Goal: Ask a question: Seek information or help from site administrators or community

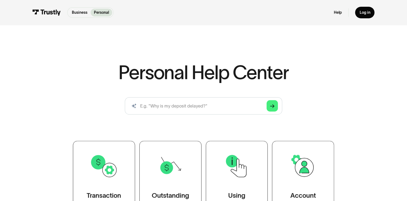
click at [339, 11] on link "Help" at bounding box center [338, 12] width 8 height 5
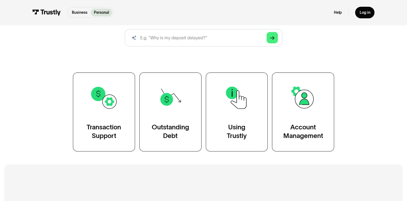
scroll to position [68, 0]
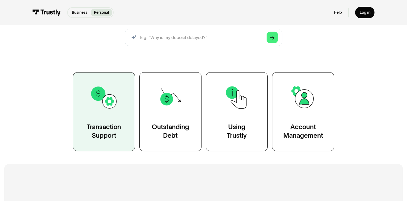
click at [106, 125] on div "Transaction Support" at bounding box center [104, 130] width 34 height 17
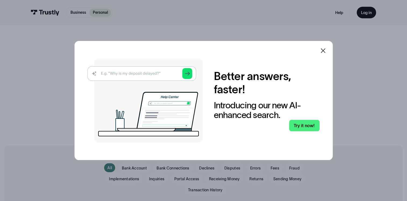
drag, startPoint x: 0, startPoint y: 0, endPoint x: 131, endPoint y: 75, distance: 150.7
click at [131, 75] on img at bounding box center [144, 100] width 115 height 84
click at [136, 75] on img at bounding box center [144, 100] width 115 height 84
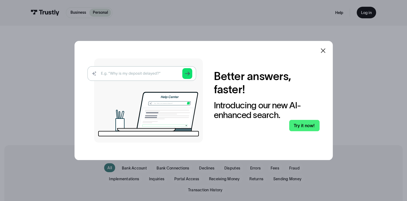
click at [157, 72] on img at bounding box center [144, 100] width 115 height 84
click at [190, 74] on img at bounding box center [144, 100] width 115 height 84
click at [311, 122] on link "Try it now!" at bounding box center [304, 126] width 30 height 12
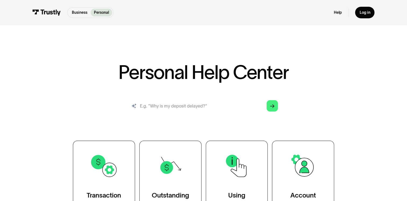
click at [252, 102] on input "search" at bounding box center [204, 105] width 158 height 17
click at [250, 110] on input "search" at bounding box center [204, 105] width 158 height 17
type input "s"
type input "why cant i connect to my bank on oulsz"
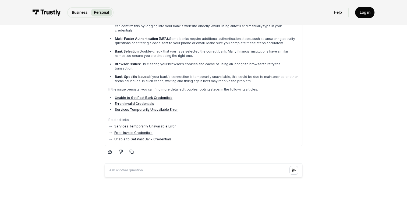
scroll to position [122, 0]
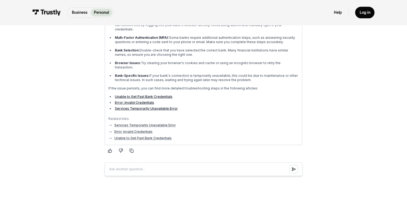
click at [142, 95] on ul "Unable to Get Past Bank Credentials Error: Invalid Credentials Services Tempora…" at bounding box center [203, 103] width 190 height 16
click at [143, 95] on link "Unable to Get Past Bank Credentials" at bounding box center [144, 97] width 58 height 4
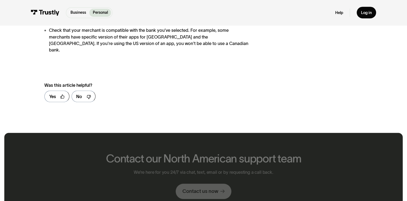
scroll to position [316, 0]
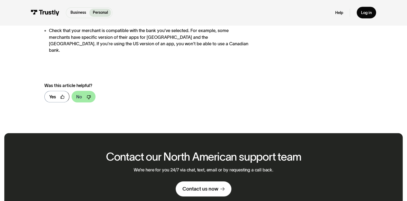
click at [83, 91] on link "No" at bounding box center [84, 97] width 24 height 12
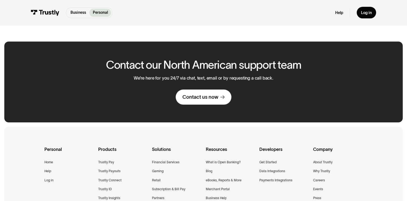
scroll to position [526, 0]
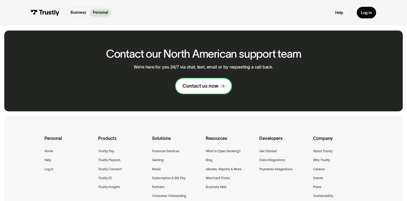
click at [208, 83] on div "Contact us now" at bounding box center [200, 86] width 36 height 6
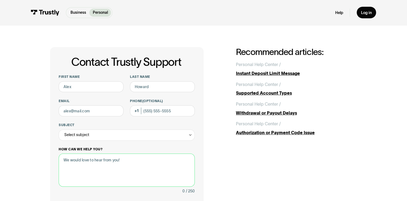
click at [135, 162] on textarea "How can we help you?" at bounding box center [127, 169] width 136 height 33
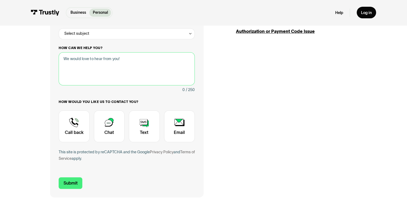
scroll to position [102, 0]
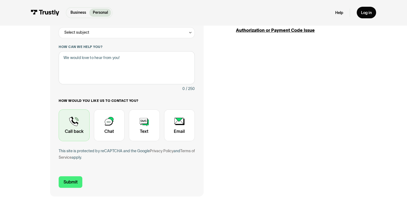
click at [75, 130] on div "Contact Trustly Support" at bounding box center [74, 124] width 31 height 31
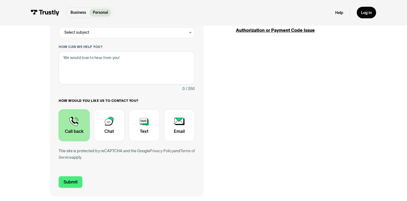
click at [72, 124] on div "Contact Trustly Support" at bounding box center [74, 124] width 31 height 31
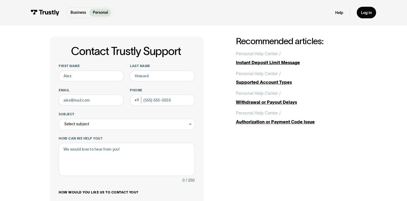
scroll to position [13, 0]
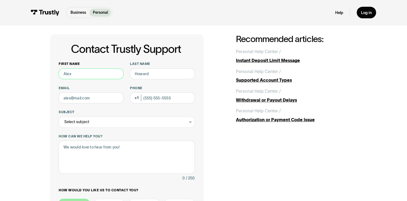
click at [109, 73] on input "First name" at bounding box center [91, 73] width 65 height 11
type input "j"
type input "Jennifer"
click at [168, 74] on input "Last name" at bounding box center [162, 73] width 65 height 11
type input "lozoya"
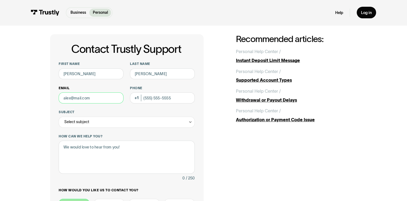
click at [106, 99] on input "Email" at bounding box center [91, 97] width 65 height 11
type input "jenniferroselozoya@gmail.com"
type input "(619) 657-6922"
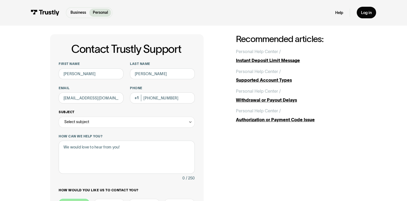
click at [162, 123] on div "Select subject" at bounding box center [127, 121] width 136 height 11
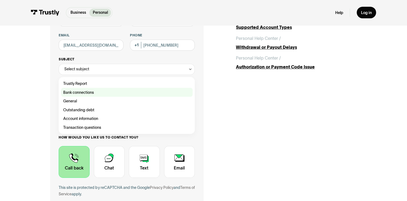
scroll to position [65, 0]
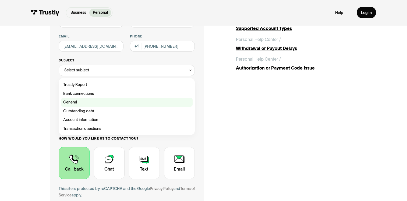
click at [174, 98] on label "General" at bounding box center [126, 102] width 131 height 9
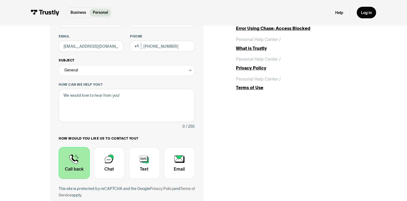
click at [145, 75] on div "General" at bounding box center [127, 70] width 136 height 11
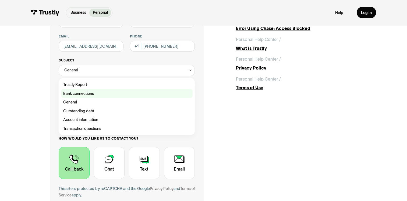
click at [99, 95] on div "Contact Trustly Support" at bounding box center [126, 93] width 131 height 9
type input "**********"
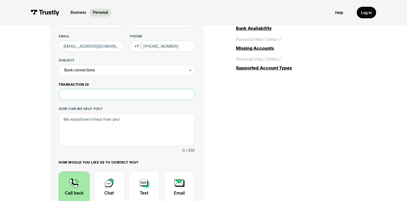
click at [91, 96] on input "Transaction ID" at bounding box center [127, 94] width 136 height 11
click at [105, 136] on textarea "How can we help you?" at bounding box center [127, 129] width 136 height 33
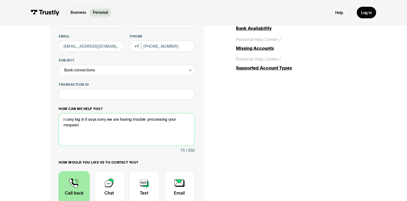
click at [73, 119] on textarea "i cany log in it says sorry we are having trouble processing your rrequest" at bounding box center [127, 129] width 136 height 33
type textarea "i cant log in it says sorry we are having trouble processing your rrequest"
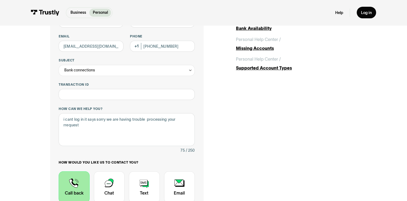
click at [71, 185] on div "Contact Trustly Support" at bounding box center [74, 186] width 31 height 31
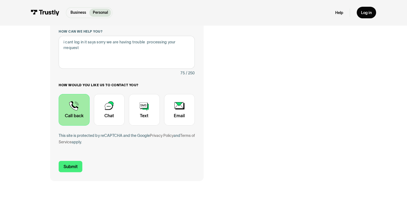
scroll to position [143, 0]
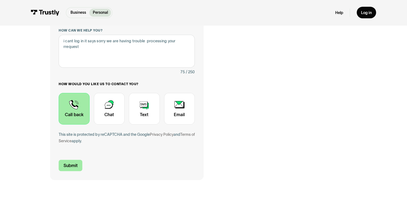
click at [73, 168] on input "Submit" at bounding box center [71, 165] width 24 height 12
type input "+16196576922"
